Goal: Find specific page/section: Find specific page/section

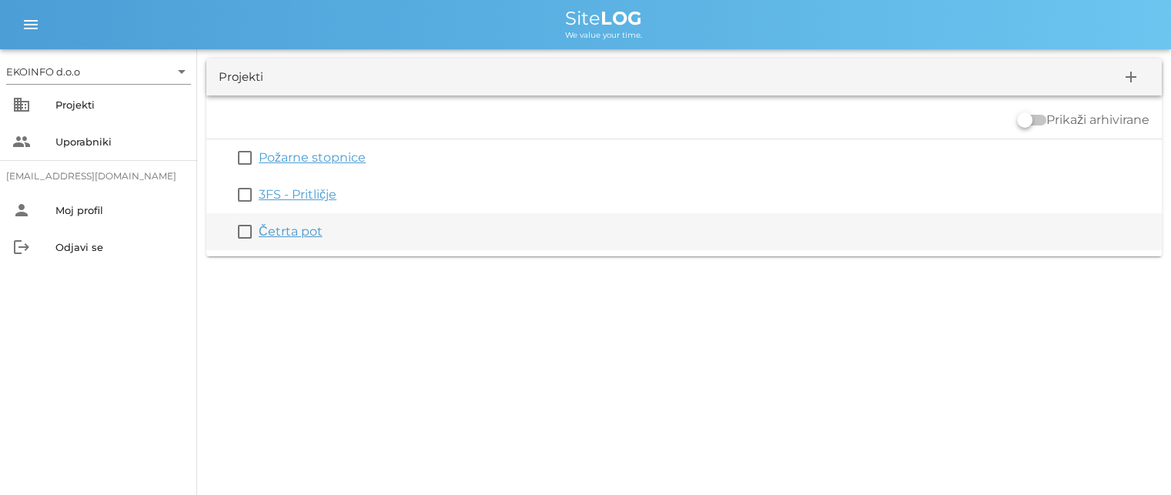
click at [312, 230] on link "Četrta pot" at bounding box center [291, 231] width 64 height 15
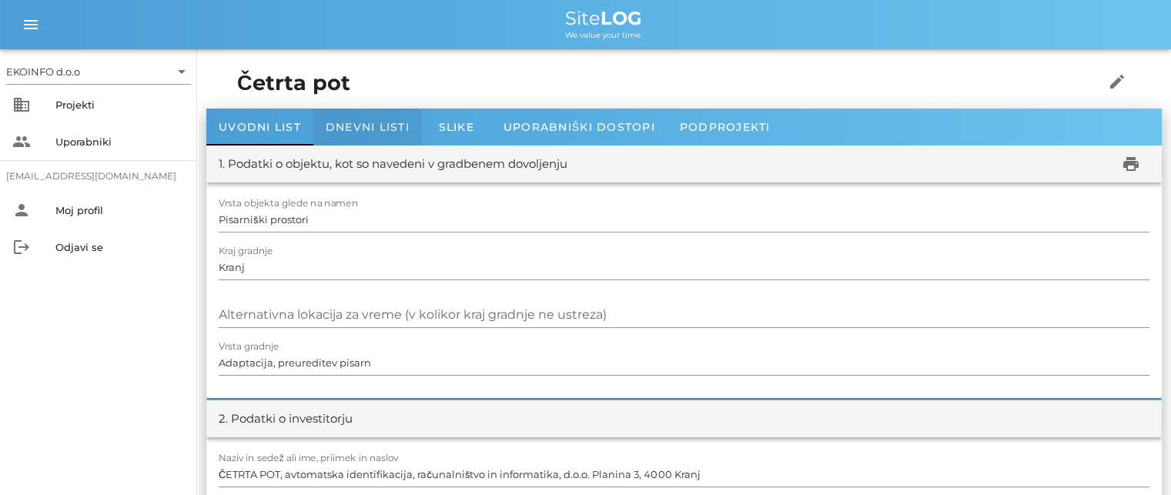
click at [346, 126] on span "Dnevni listi" at bounding box center [368, 127] width 84 height 14
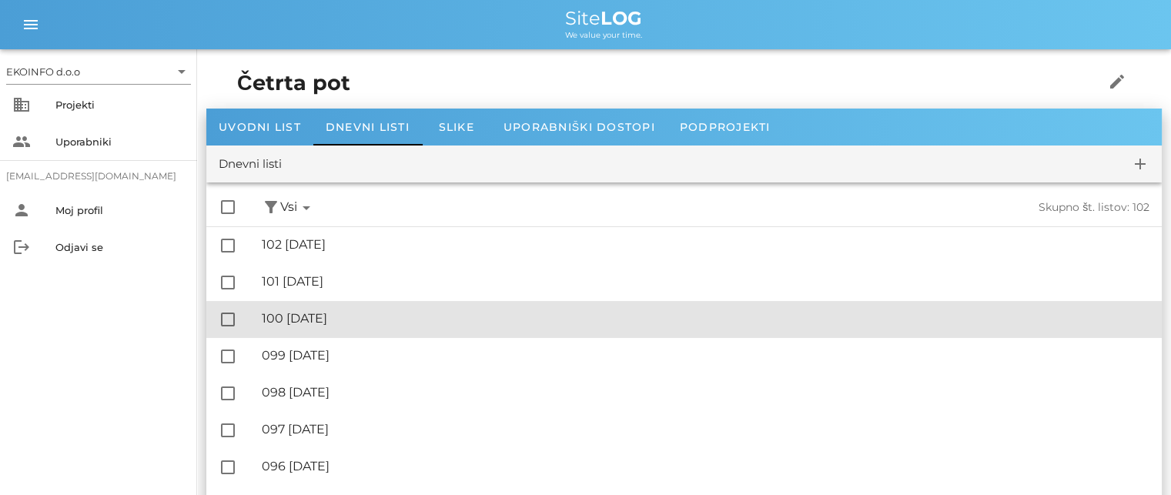
click at [358, 311] on div "🔏 100 [DATE]" at bounding box center [706, 318] width 888 height 15
